Goal: Navigation & Orientation: Go to known website

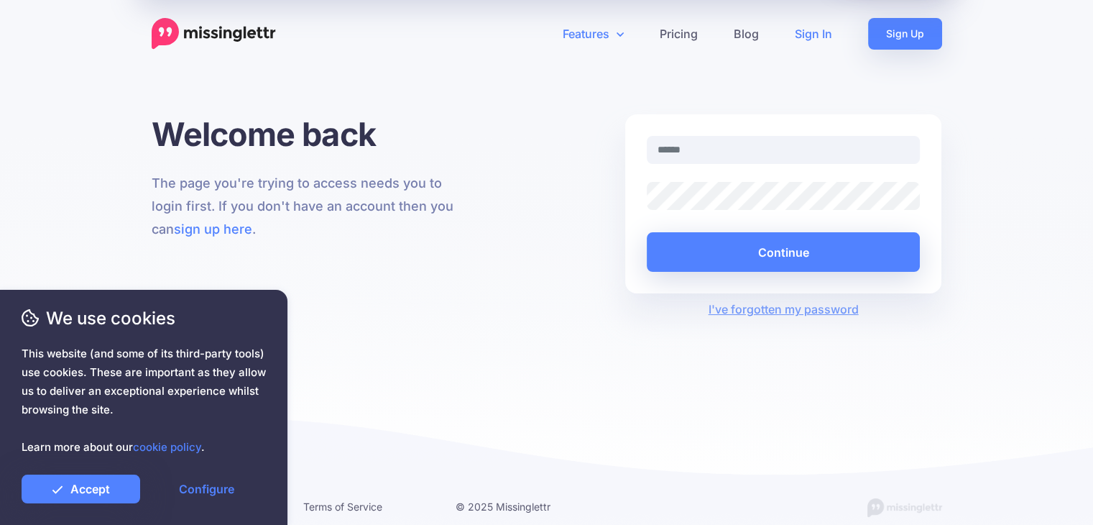
click at [596, 24] on link "Features" at bounding box center [593, 34] width 97 height 32
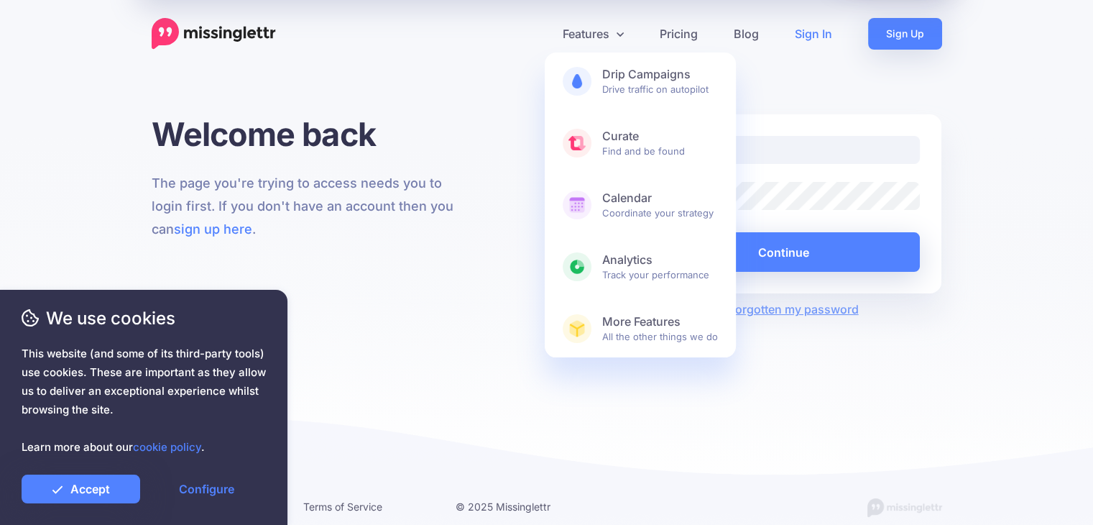
click at [385, 363] on div "Welcome back The page you're trying to access needs you to login first. If you …" at bounding box center [546, 305] width 1093 height 383
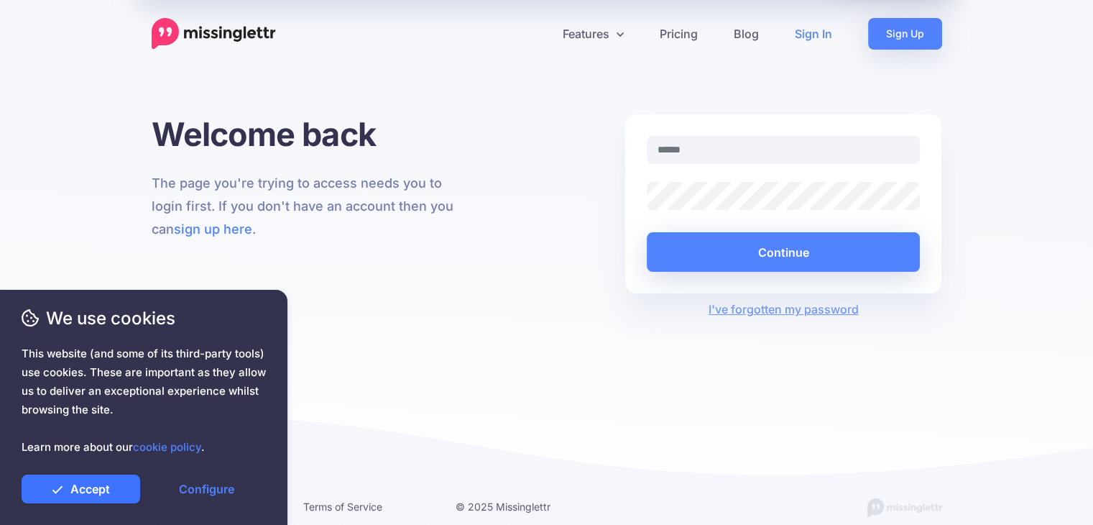
click at [107, 501] on link "Accept" at bounding box center [81, 488] width 119 height 29
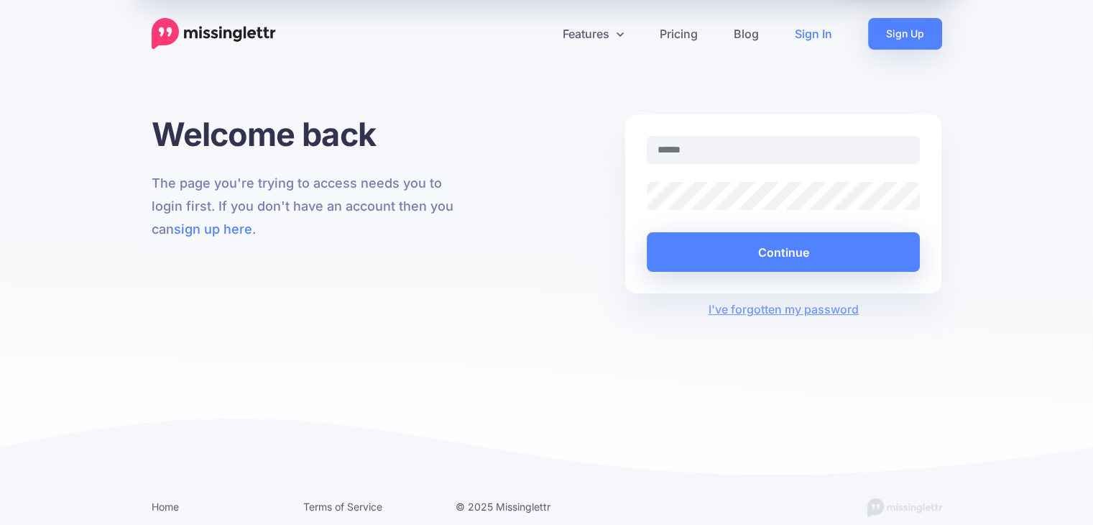
scroll to position [73, 0]
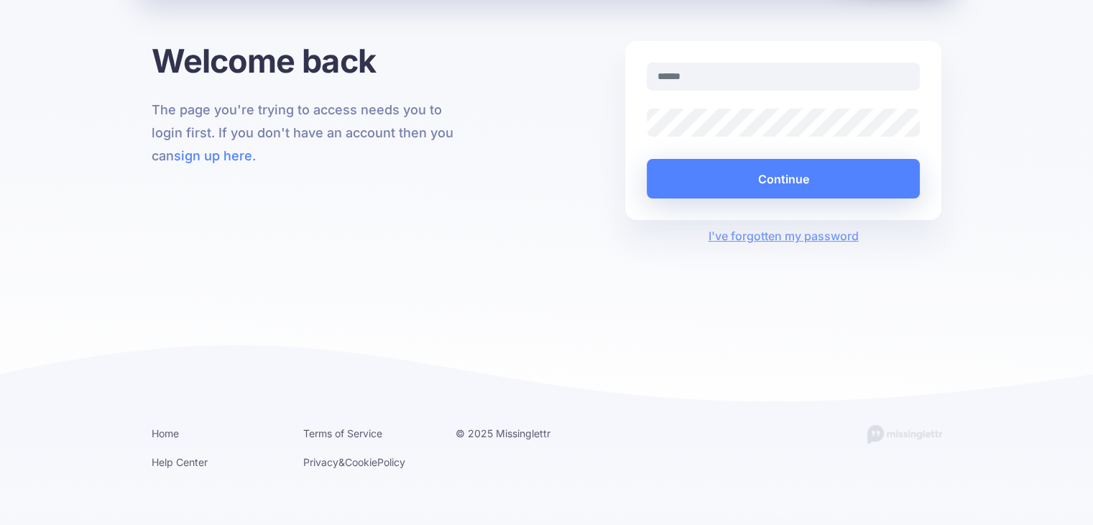
click at [167, 434] on span "This website (and some of its third-party tools) use cookies. These are importa…" at bounding box center [144, 400] width 244 height 112
click at [162, 432] on span "This website (and some of its third-party tools) use cookies. These are importa…" at bounding box center [144, 400] width 244 height 112
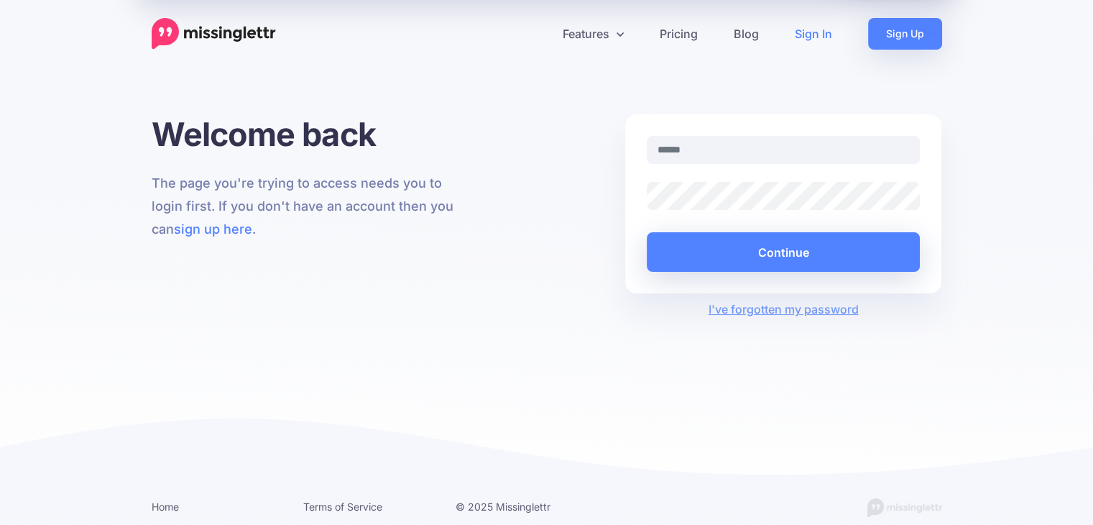
click at [208, 28] on img at bounding box center [214, 34] width 124 height 32
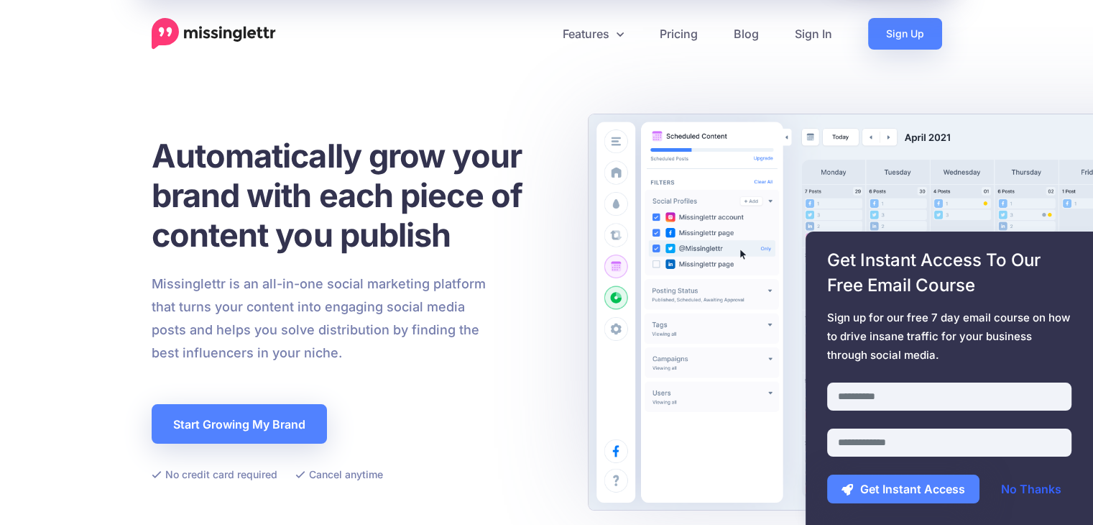
click at [1034, 489] on link "No Thanks" at bounding box center [1031, 488] width 89 height 29
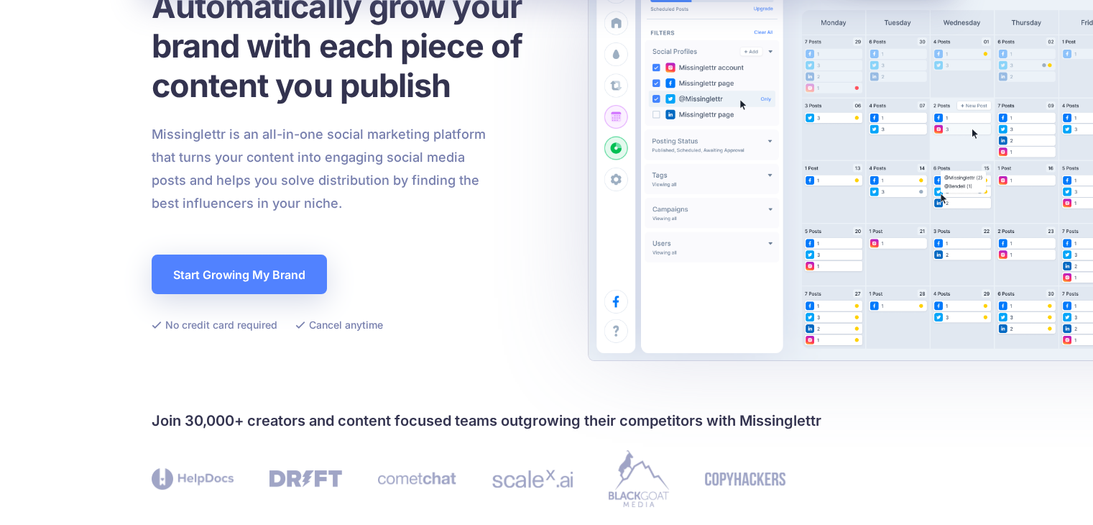
scroll to position [144, 0]
